Goal: Information Seeking & Learning: Learn about a topic

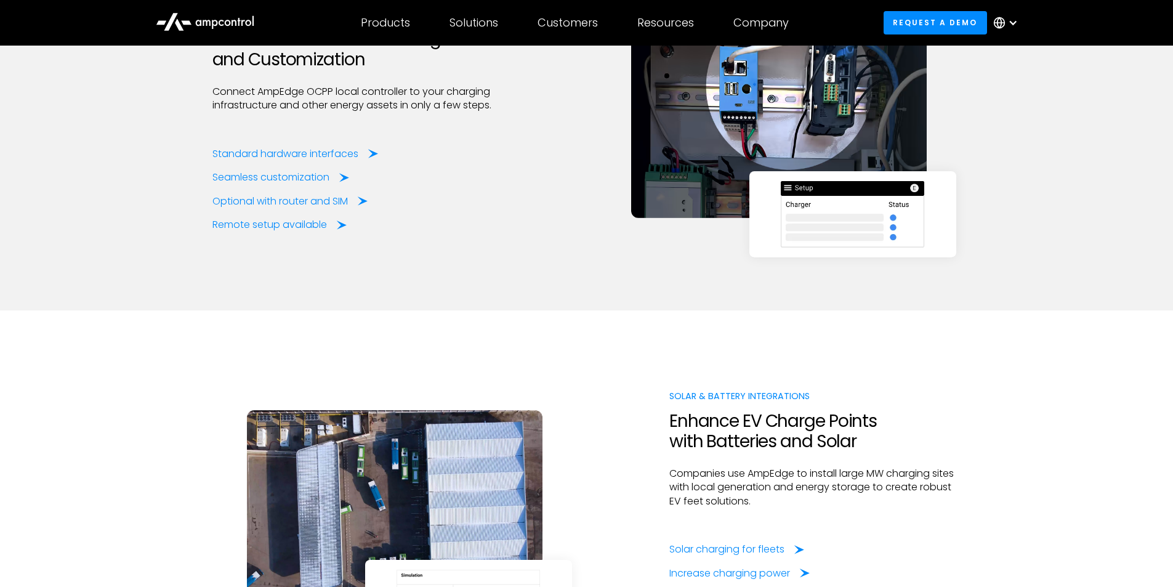
scroll to position [1614, 0]
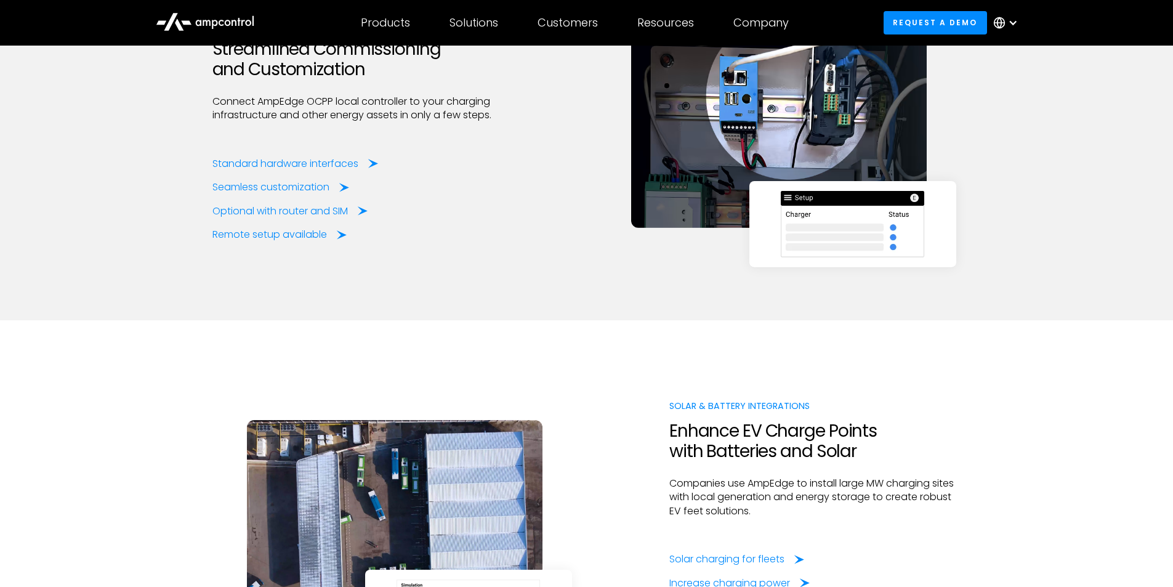
click at [640, 329] on div "Solar & Battery InteGrations Enhance EV Charge Points with Batteries and Solar …" at bounding box center [586, 517] width 749 height 395
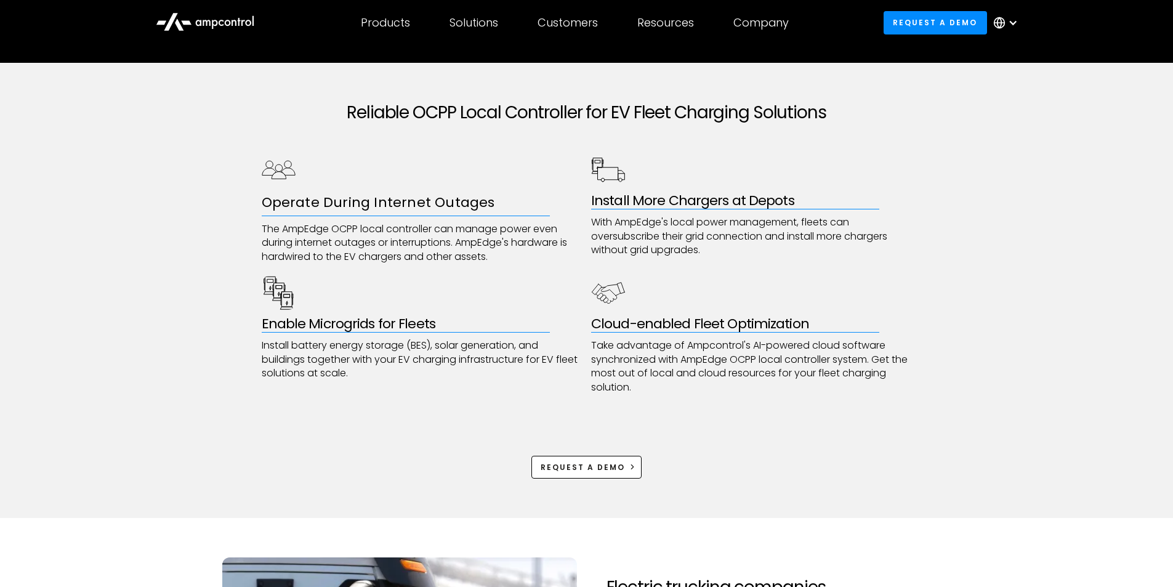
scroll to position [579, 0]
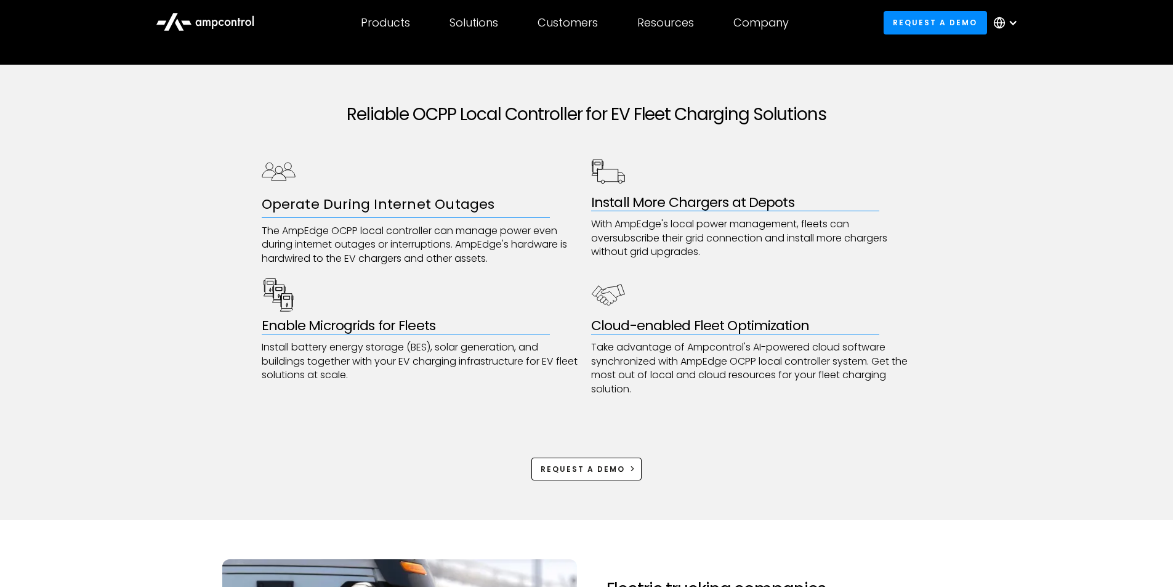
click at [1069, 330] on div "Reliable OCPP Local Controller for EV Fleet Charging Solutions Operate During I…" at bounding box center [586, 292] width 1173 height 455
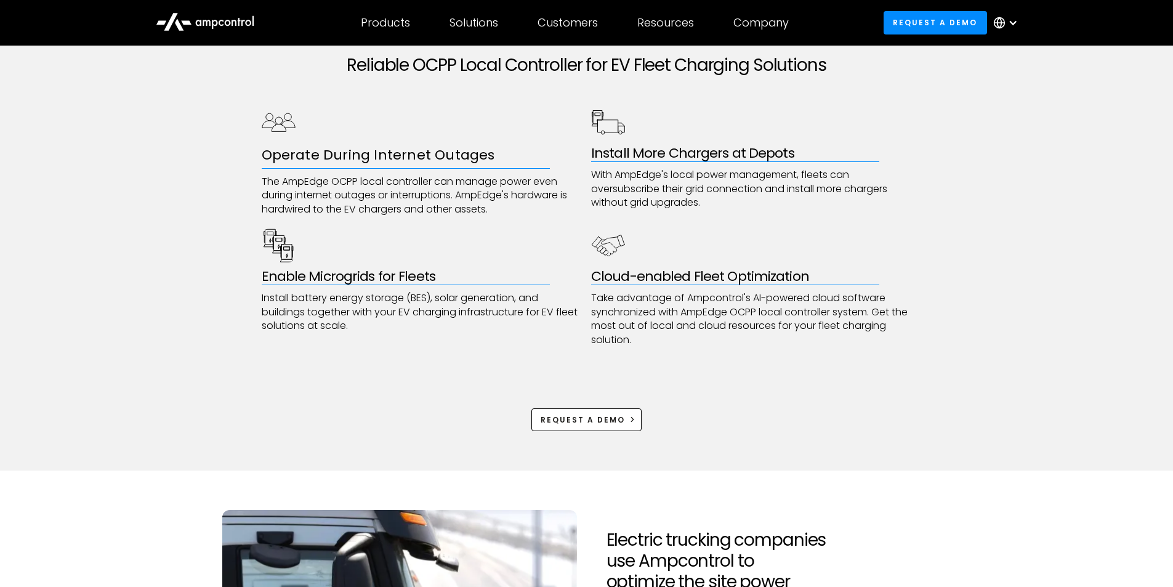
scroll to position [653, 0]
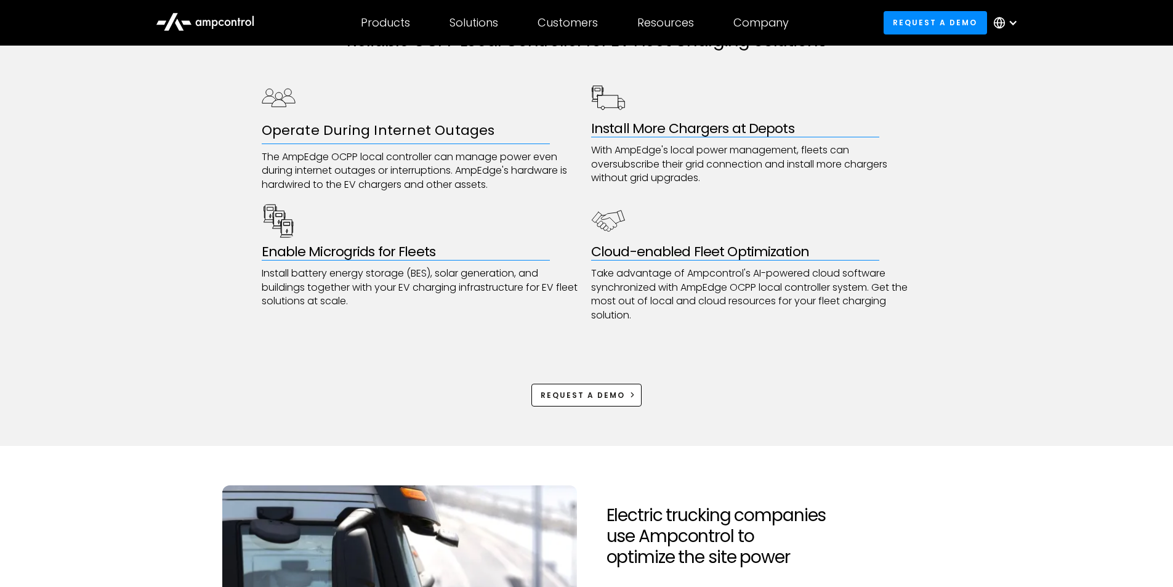
click at [851, 303] on p "Take advantage of Ampcontrol's AI-powered cloud software synchronized with AmpE…" at bounding box center [751, 294] width 321 height 55
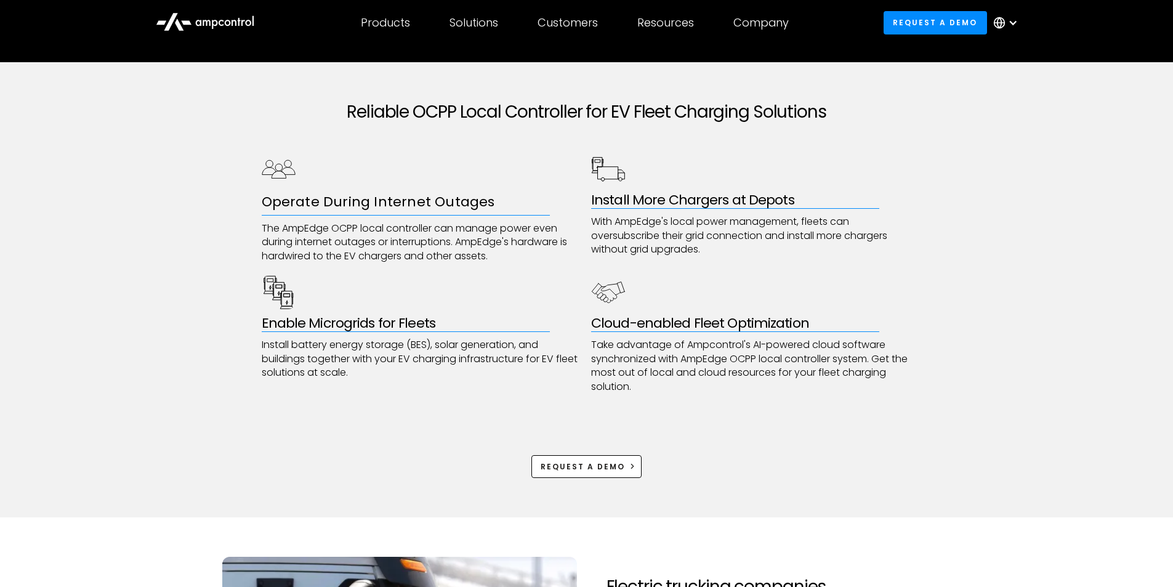
scroll to position [579, 0]
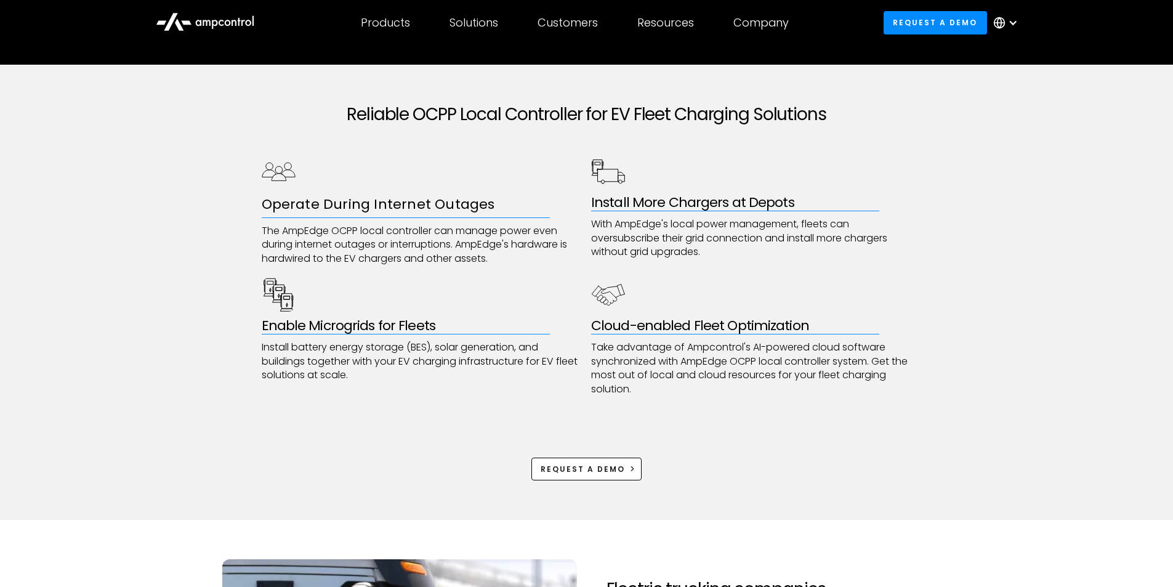
click at [767, 411] on div "Reliable OCPP Local Controller for EV Fleet Charging Solutions Operate During I…" at bounding box center [587, 292] width 650 height 455
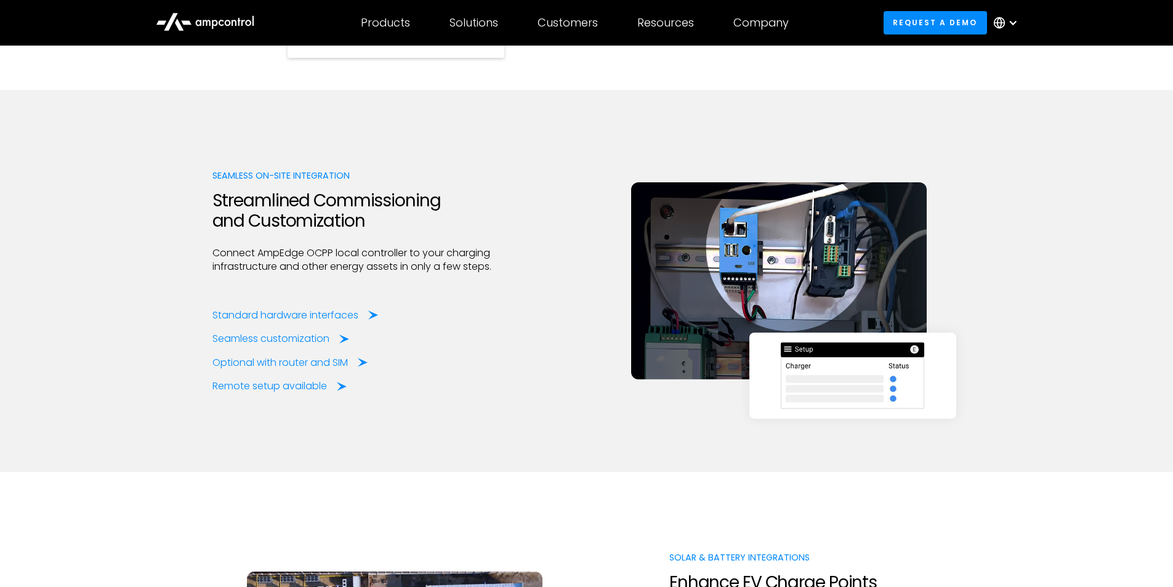
scroll to position [1417, 0]
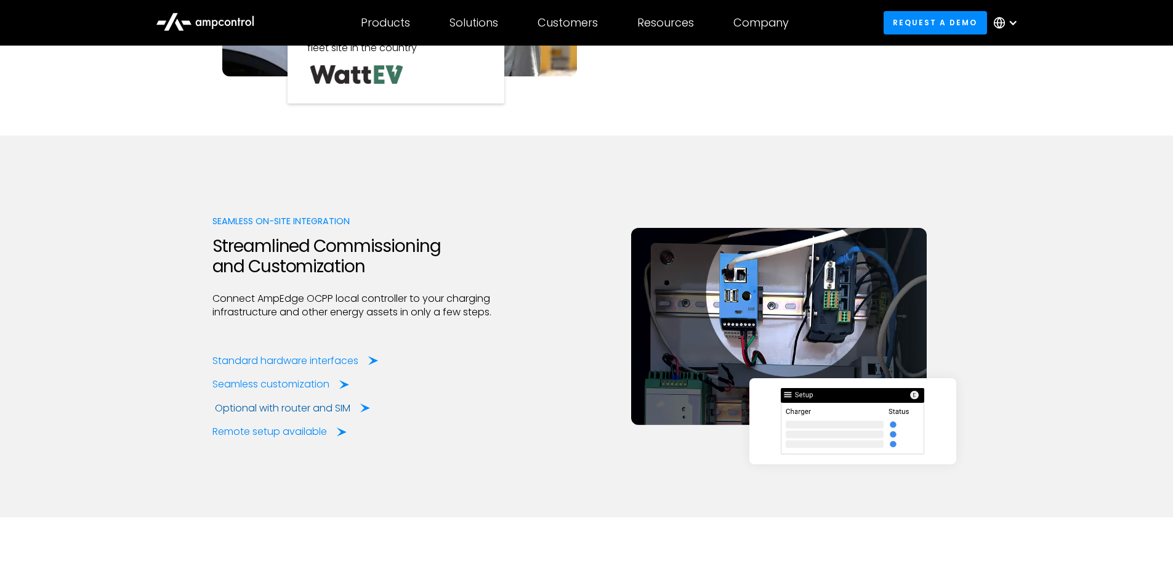
click at [317, 407] on div "Optional with router and SIM" at bounding box center [283, 409] width 136 height 14
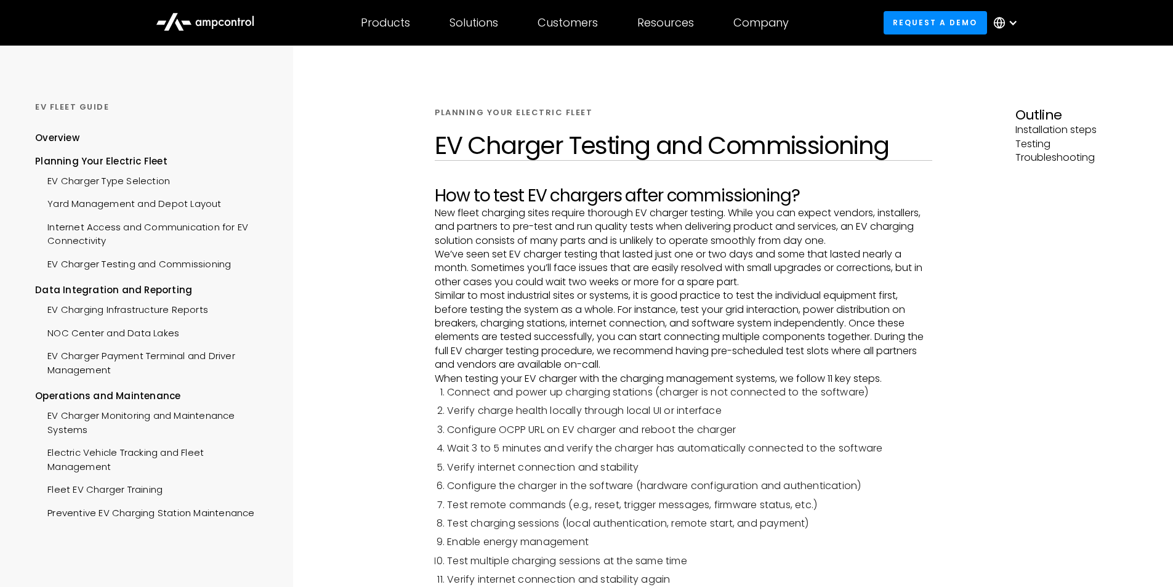
click at [879, 278] on p "We’ve seen set EV charger testing that lasted just one or two days and some tha…" at bounding box center [684, 268] width 498 height 41
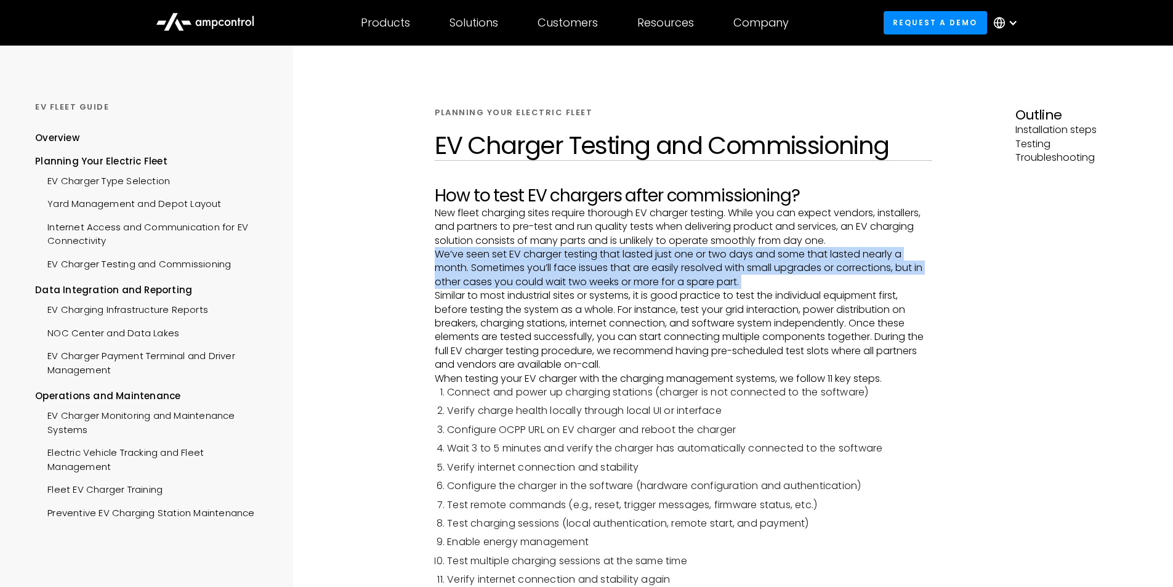
click at [879, 278] on p "We’ve seen set EV charger testing that lasted just one or two days and some tha…" at bounding box center [684, 268] width 498 height 41
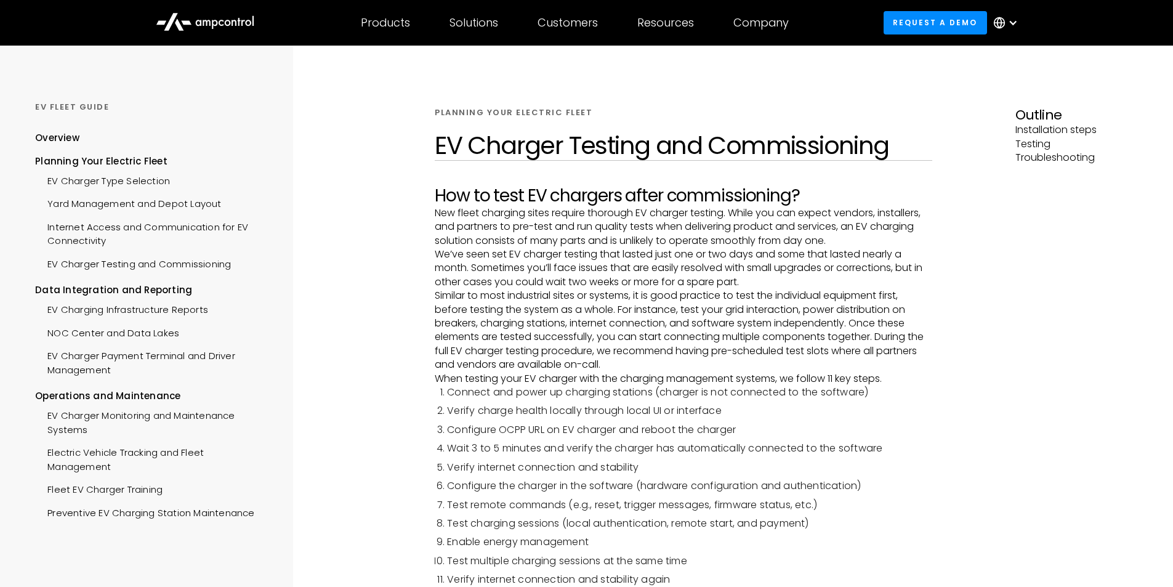
click at [840, 321] on p "Similar to most industrial sites or systems, it is good practice to test the in…" at bounding box center [684, 330] width 498 height 83
click at [841, 287] on p "We’ve seen set EV charger testing that lasted just one or two days and some tha…" at bounding box center [684, 268] width 498 height 41
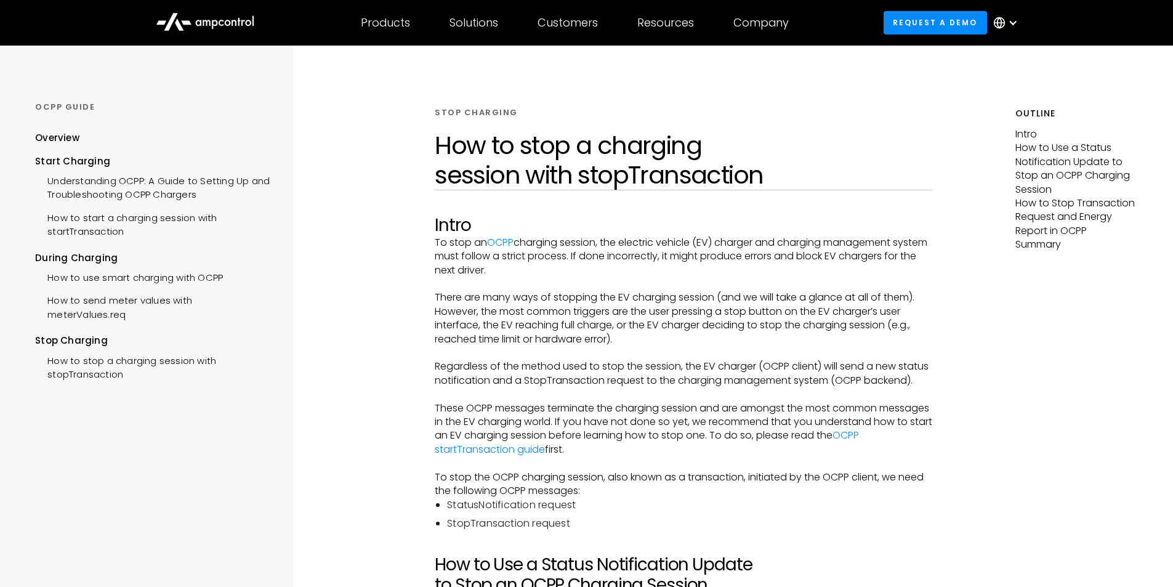
click at [746, 288] on p "‍" at bounding box center [684, 284] width 498 height 14
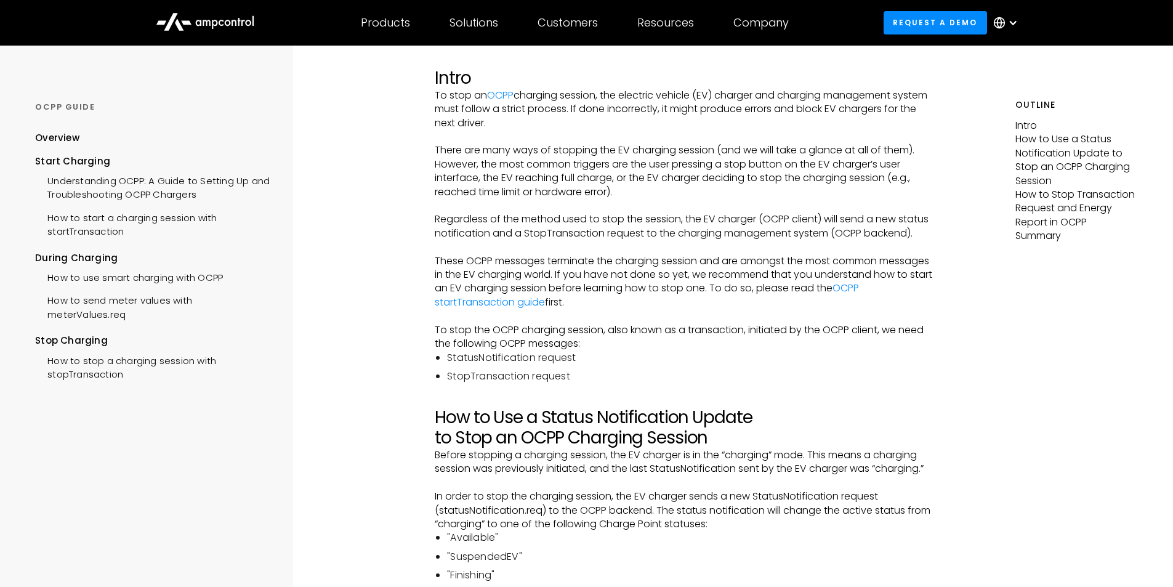
scroll to position [148, 0]
click at [634, 298] on p "These OCPP messages terminate the charging session and are amongst the most com…" at bounding box center [684, 281] width 498 height 55
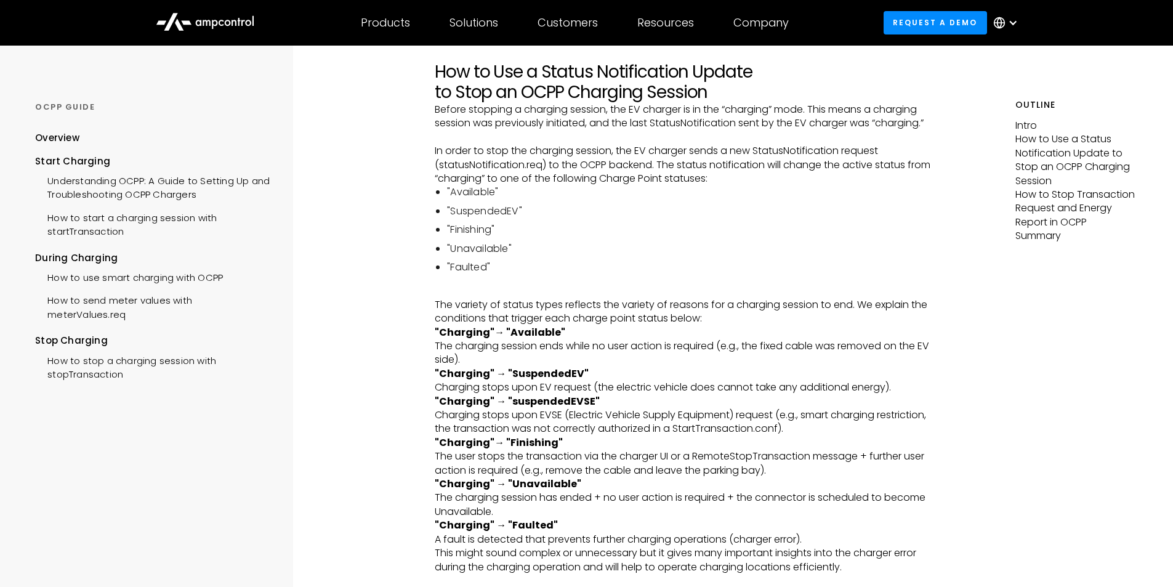
scroll to position [517, 0]
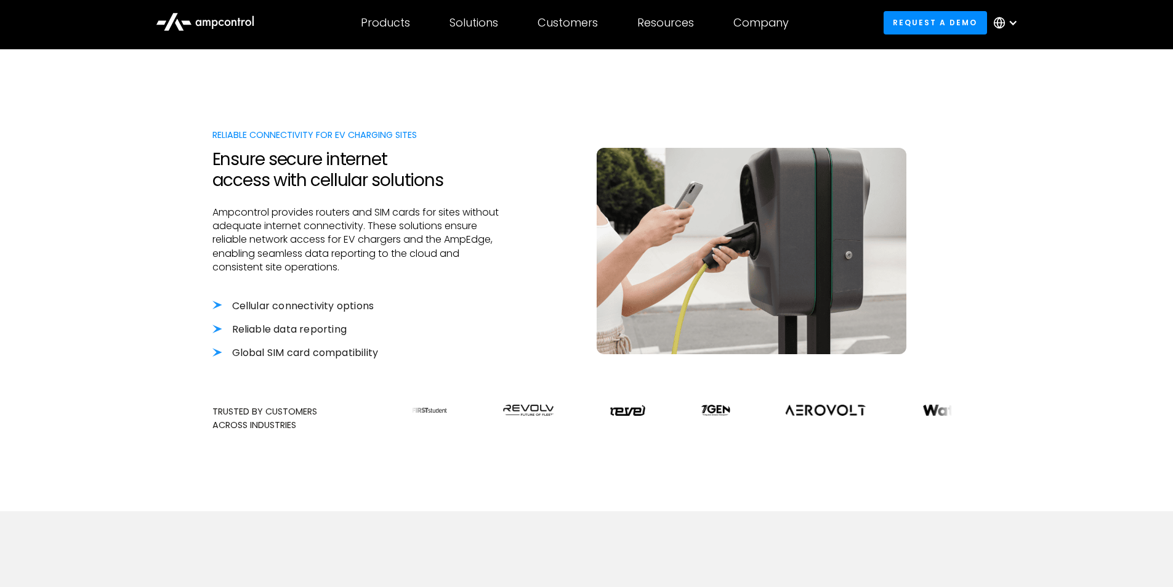
scroll to position [345, 0]
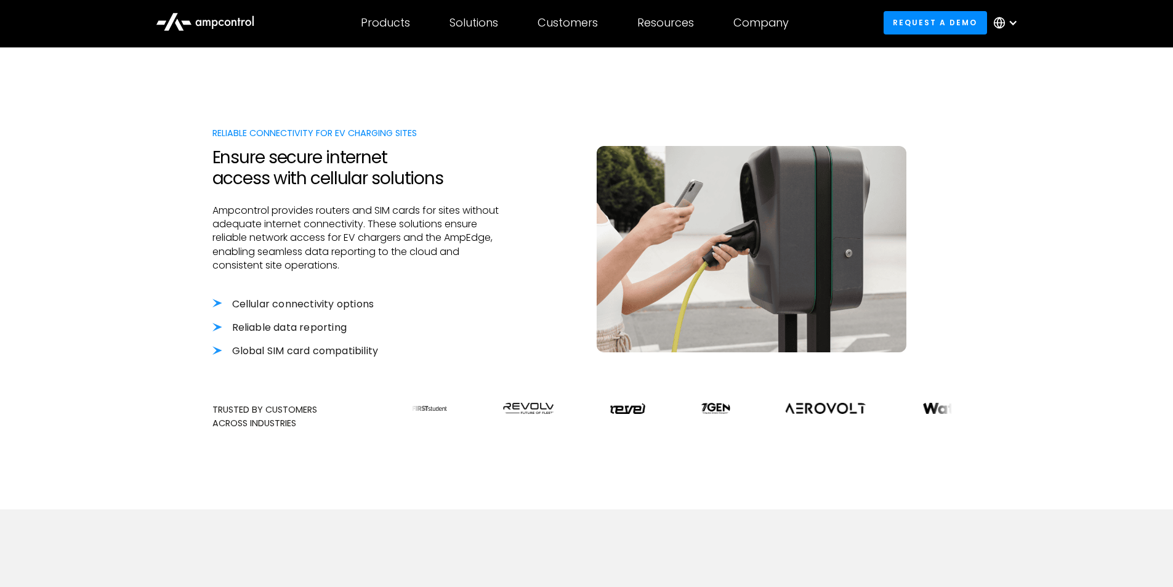
click at [219, 304] on li "Cellular connectivity options" at bounding box center [358, 304] width 292 height 14
click at [245, 304] on li "Cellular connectivity options" at bounding box center [358, 304] width 292 height 14
click at [306, 336] on div "Cellular connectivity options Reliable data reporting Global SIM card compatibi…" at bounding box center [358, 327] width 292 height 61
click at [313, 356] on li "Global SIM card compatibility" at bounding box center [358, 351] width 292 height 14
click at [336, 297] on li "Cellular connectivity options" at bounding box center [358, 304] width 292 height 14
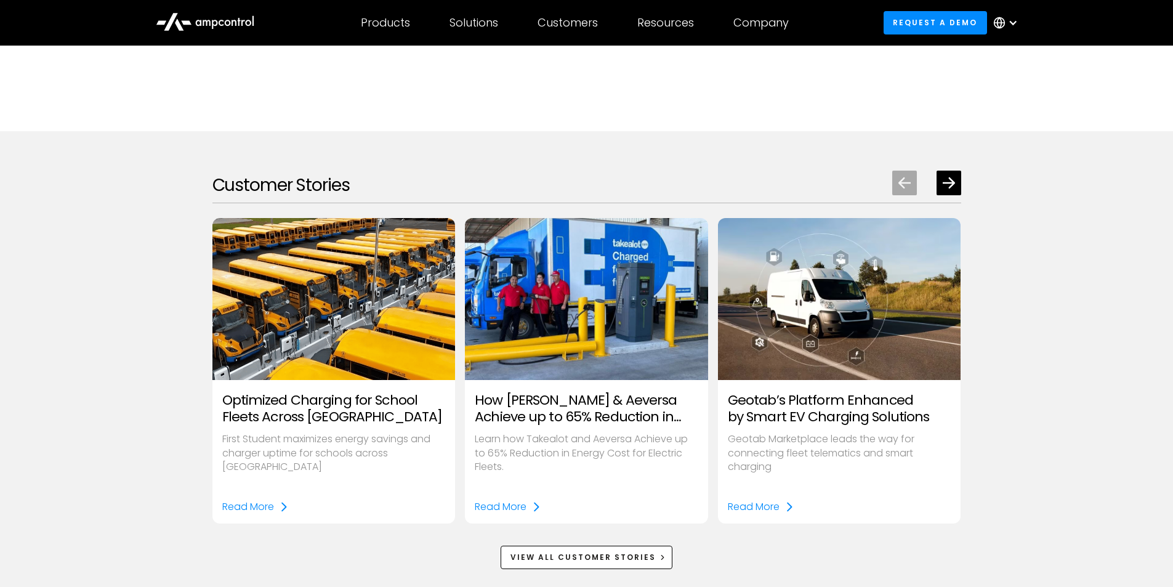
scroll to position [1552, 0]
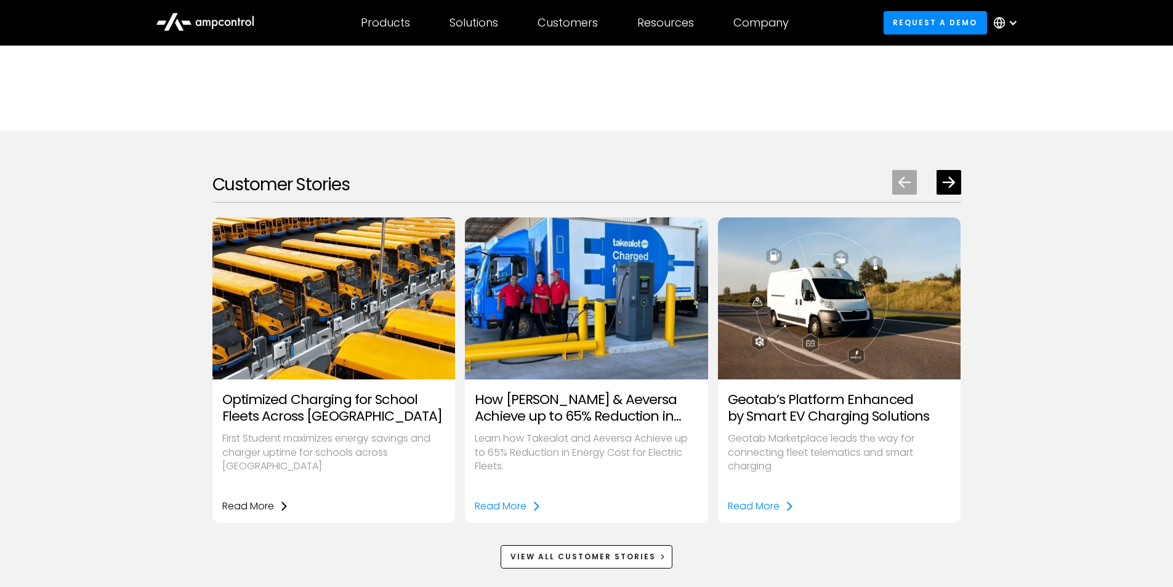
click at [270, 512] on div "Read More" at bounding box center [248, 507] width 52 height 14
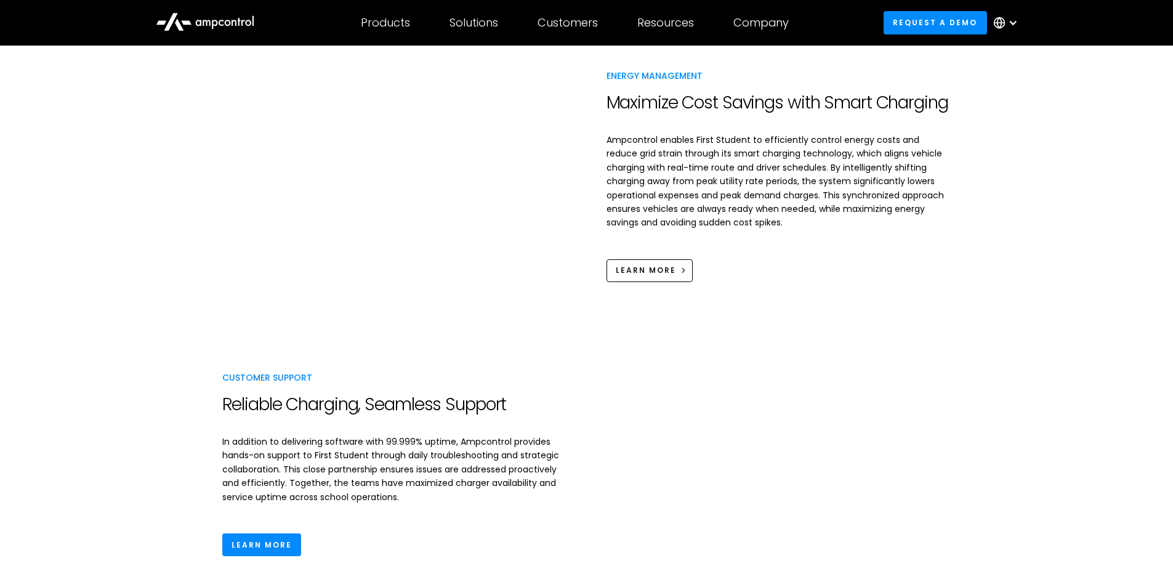
scroll to position [1380, 0]
click at [637, 276] on div "learn more" at bounding box center [646, 270] width 60 height 11
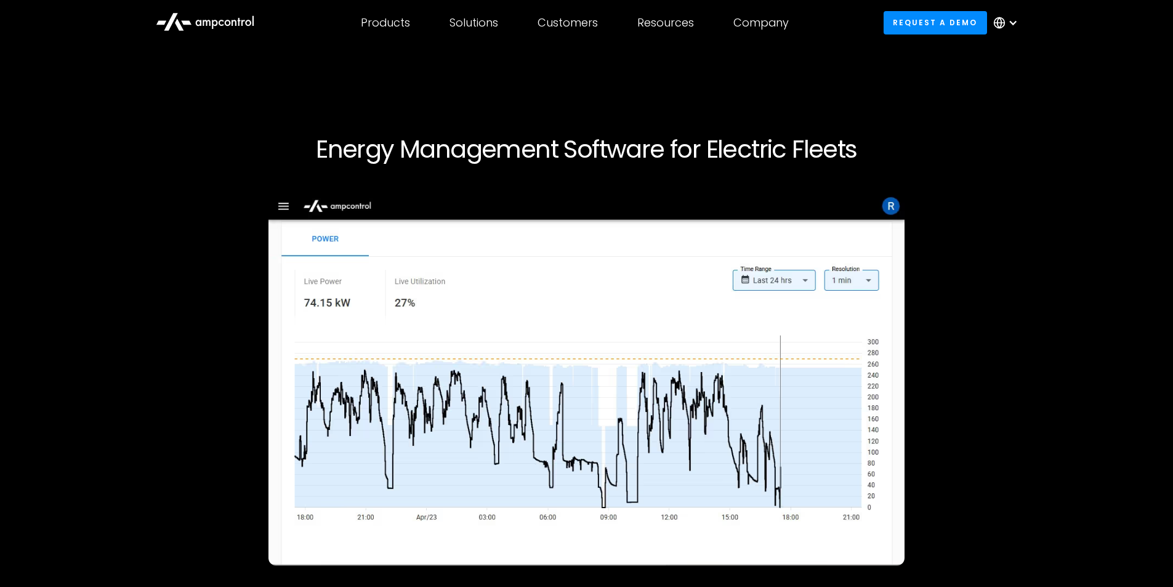
click at [639, 146] on h1 "Energy Management Software for Electric Fleets" at bounding box center [586, 149] width 749 height 30
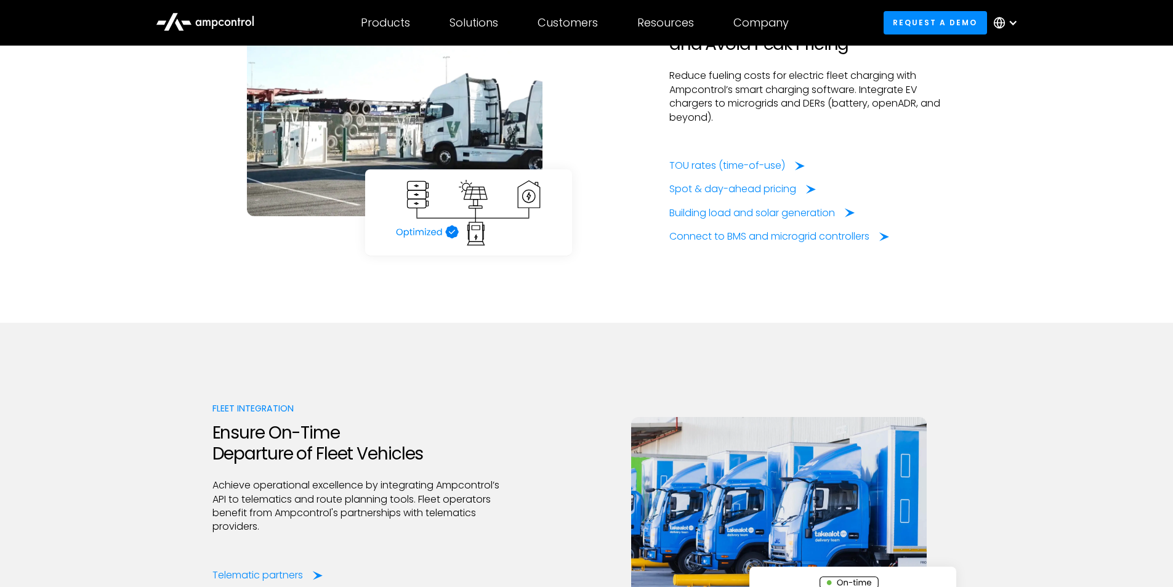
scroll to position [2291, 0]
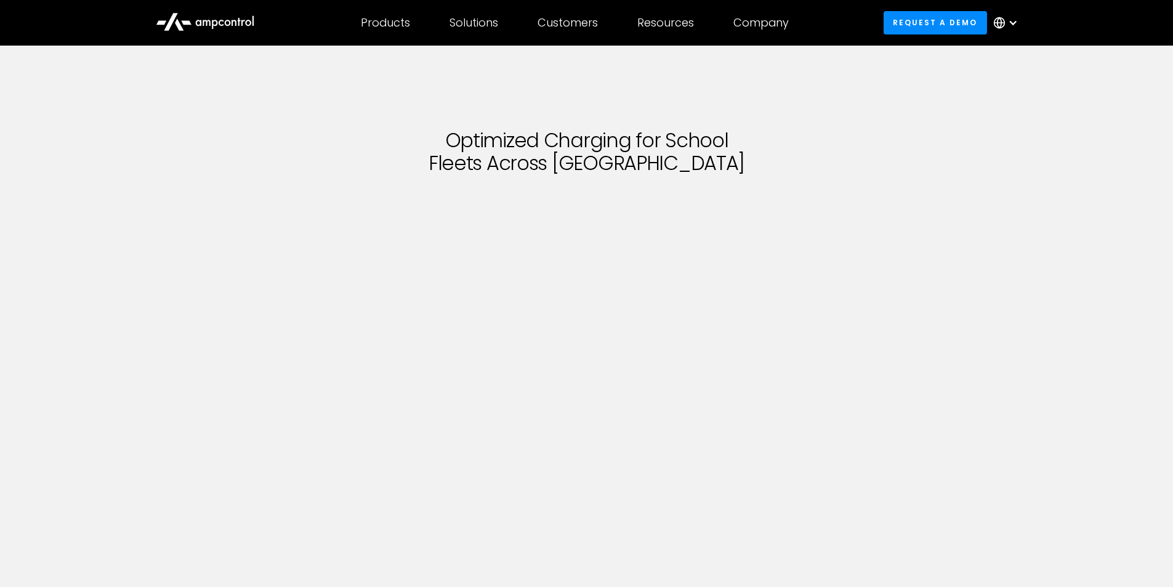
scroll to position [1380, 0]
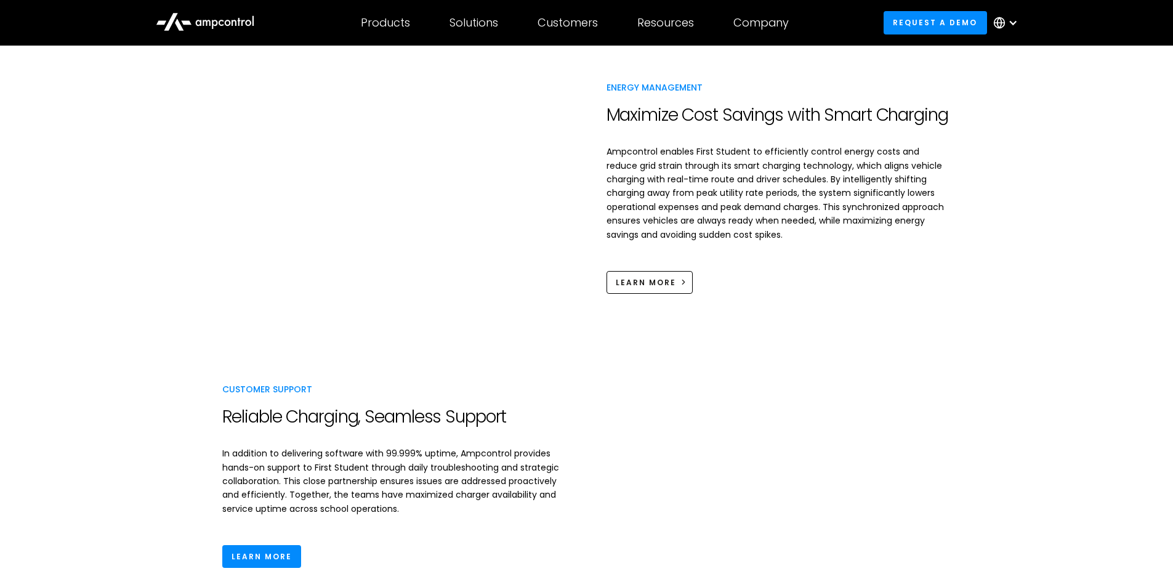
click at [895, 180] on p "Ampcontrol enables First Student to efficiently control energy costs and reduce…" at bounding box center [779, 193] width 345 height 97
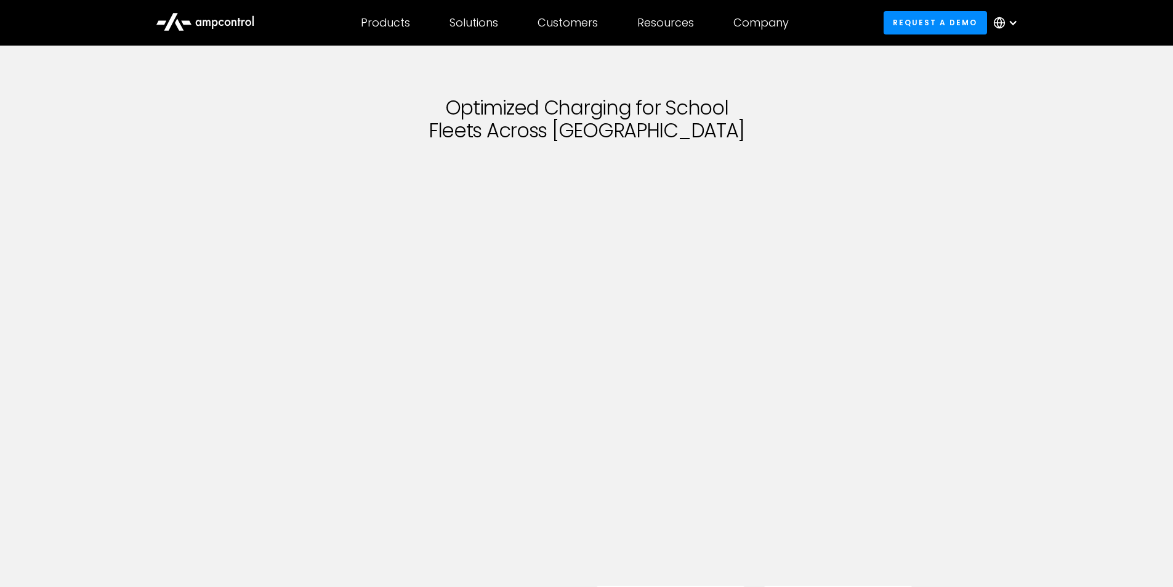
scroll to position [0, 0]
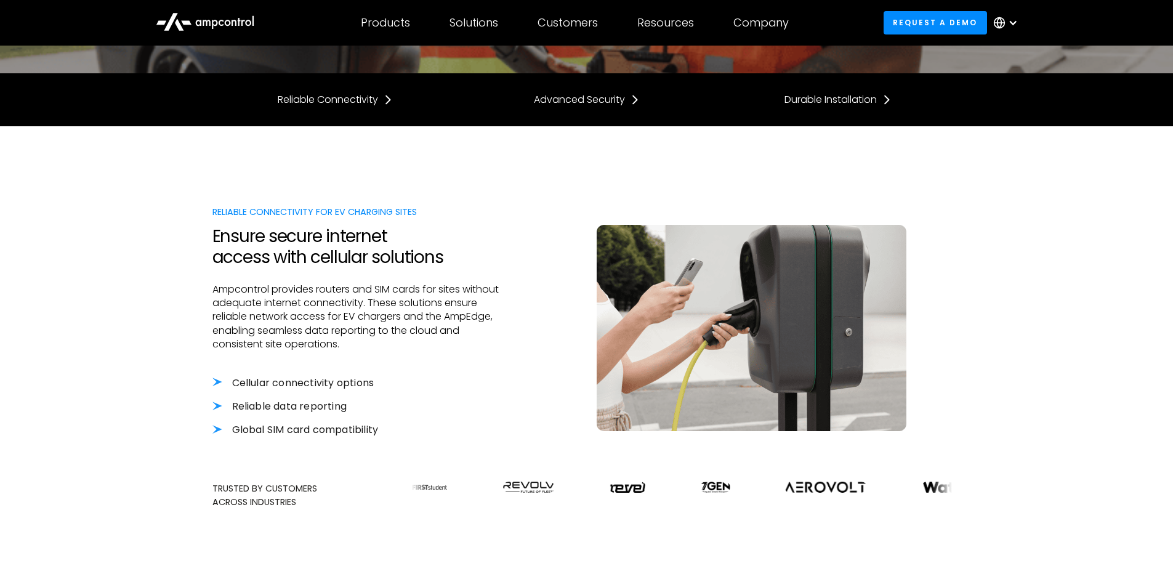
scroll to position [13, 0]
